Goal: Task Accomplishment & Management: Complete application form

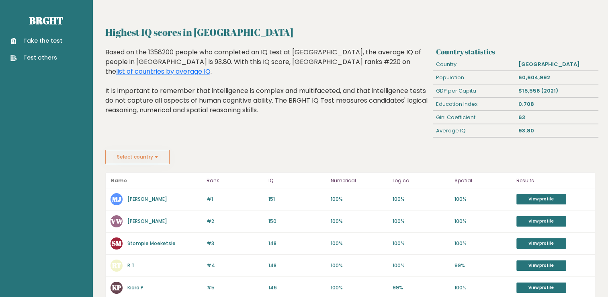
click at [39, 39] on link "Take the test" at bounding box center [36, 41] width 52 height 8
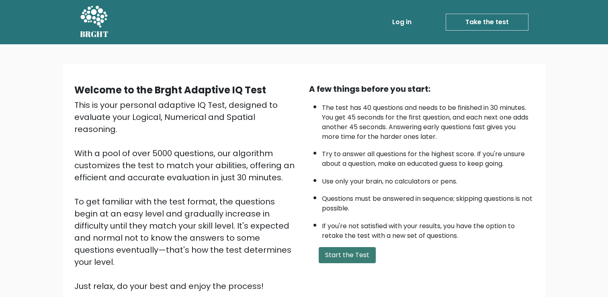
click at [359, 256] on button "Start the Test" at bounding box center [347, 255] width 57 height 16
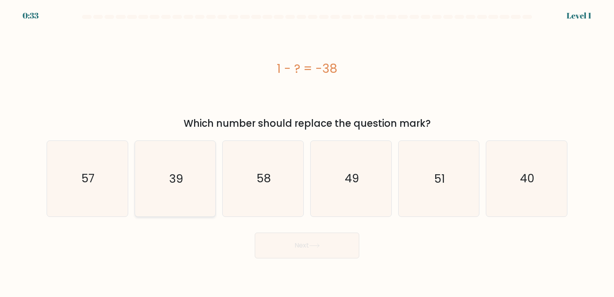
click at [182, 186] on text "39" at bounding box center [176, 179] width 14 height 16
click at [307, 152] on input "b. 39" at bounding box center [307, 150] width 0 height 4
radio input "true"
click at [287, 243] on button "Next" at bounding box center [307, 245] width 105 height 26
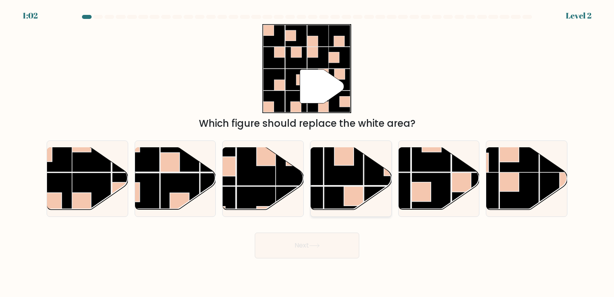
click at [371, 178] on rect at bounding box center [383, 165] width 39 height 39
click at [308, 152] on input "d." at bounding box center [307, 150] width 0 height 4
radio input "true"
click at [324, 256] on button "Next" at bounding box center [307, 245] width 105 height 26
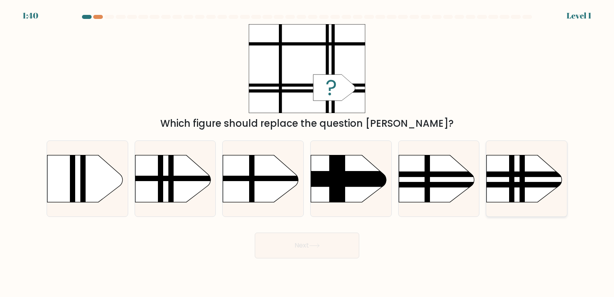
click at [519, 184] on rect at bounding box center [475, 184] width 211 height 5
click at [308, 152] on input "f." at bounding box center [307, 150] width 0 height 4
radio input "true"
click at [311, 245] on icon at bounding box center [314, 245] width 11 height 4
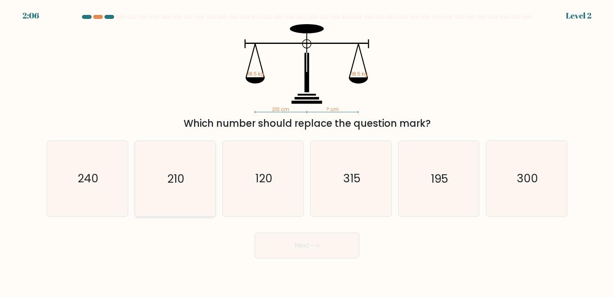
click at [183, 182] on text "210" at bounding box center [175, 179] width 17 height 16
click at [307, 152] on input "b. 210" at bounding box center [307, 150] width 0 height 4
radio input "true"
click at [320, 244] on icon at bounding box center [314, 245] width 11 height 4
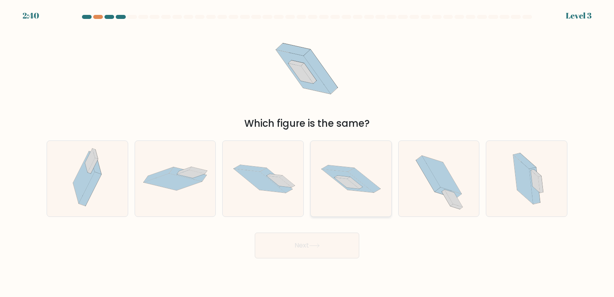
click at [349, 174] on icon at bounding box center [348, 180] width 52 height 23
click at [308, 152] on input "d." at bounding box center [307, 150] width 0 height 4
radio input "true"
click at [315, 247] on icon at bounding box center [314, 245] width 11 height 4
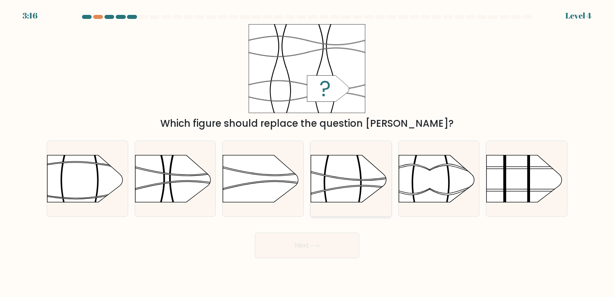
click at [344, 181] on rect at bounding box center [311, 143] width 210 height 160
click at [308, 152] on input "d." at bounding box center [307, 150] width 0 height 4
radio input "true"
click at [333, 242] on button "Next" at bounding box center [307, 245] width 105 height 26
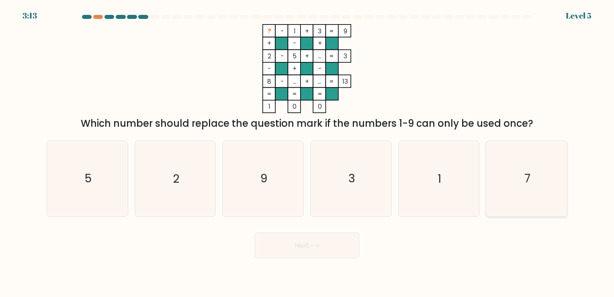
click at [510, 166] on icon "7" at bounding box center [526, 178] width 75 height 75
click at [308, 152] on input "f. 7" at bounding box center [307, 150] width 0 height 4
radio input "true"
click at [334, 242] on button "Next" at bounding box center [307, 245] width 105 height 26
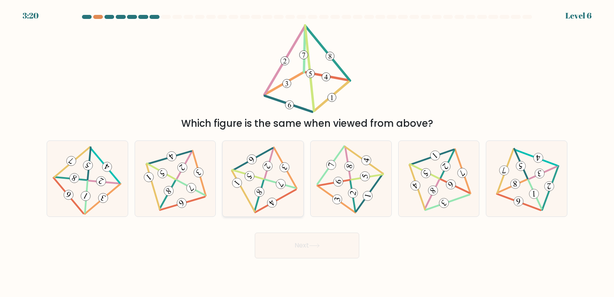
click at [263, 184] on 497 at bounding box center [259, 195] width 31 height 31
click at [307, 152] on input "c." at bounding box center [307, 150] width 0 height 4
radio input "true"
click at [291, 243] on button "Next" at bounding box center [307, 245] width 105 height 26
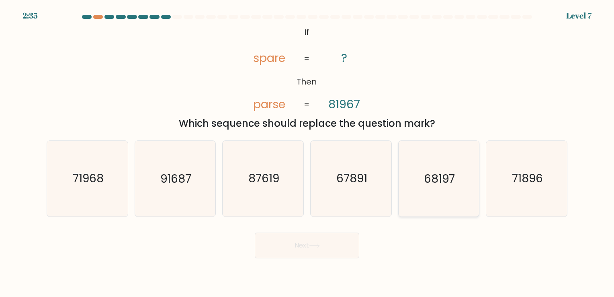
click at [431, 179] on text "68197" at bounding box center [439, 179] width 31 height 16
click at [308, 152] on input "e. 68197" at bounding box center [307, 150] width 0 height 4
radio input "true"
click at [333, 239] on button "Next" at bounding box center [307, 245] width 105 height 26
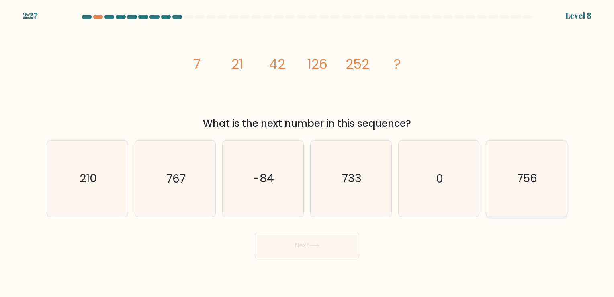
click at [518, 175] on text "756" at bounding box center [527, 179] width 20 height 16
click at [308, 152] on input "f. 756" at bounding box center [307, 150] width 0 height 4
radio input "true"
click at [328, 252] on button "Next" at bounding box center [307, 245] width 105 height 26
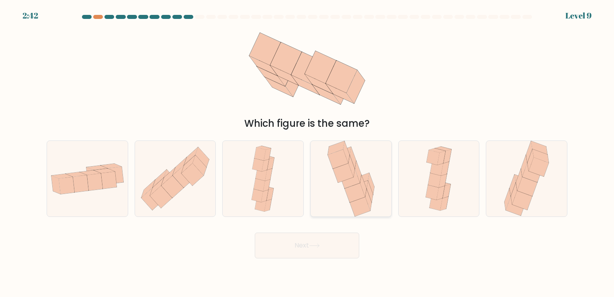
click at [367, 181] on icon at bounding box center [359, 187] width 16 height 14
click at [308, 152] on input "d." at bounding box center [307, 150] width 0 height 4
radio input "true"
click at [334, 245] on button "Next" at bounding box center [307, 245] width 105 height 26
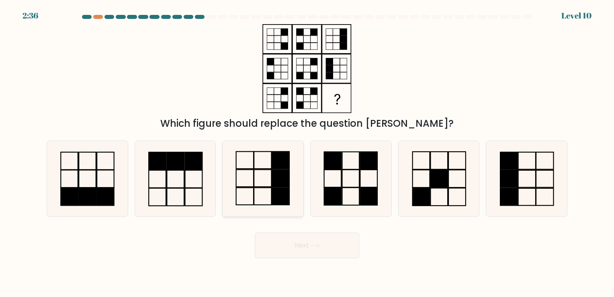
click at [263, 179] on icon at bounding box center [263, 178] width 75 height 75
click at [307, 152] on input "c." at bounding box center [307, 150] width 0 height 4
radio input "true"
click at [315, 247] on icon at bounding box center [314, 245] width 11 height 4
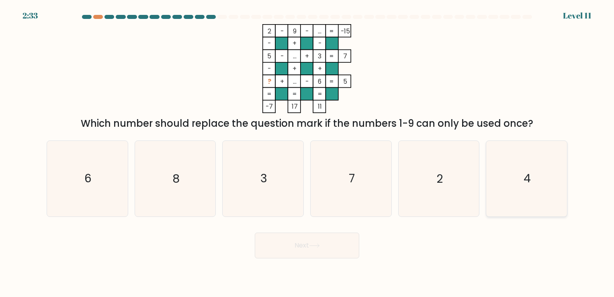
click at [521, 178] on icon "4" at bounding box center [526, 178] width 75 height 75
click at [308, 152] on input "f. 4" at bounding box center [307, 150] width 0 height 4
radio input "true"
click at [303, 237] on button "Next" at bounding box center [307, 245] width 105 height 26
